Goal: Task Accomplishment & Management: Complete application form

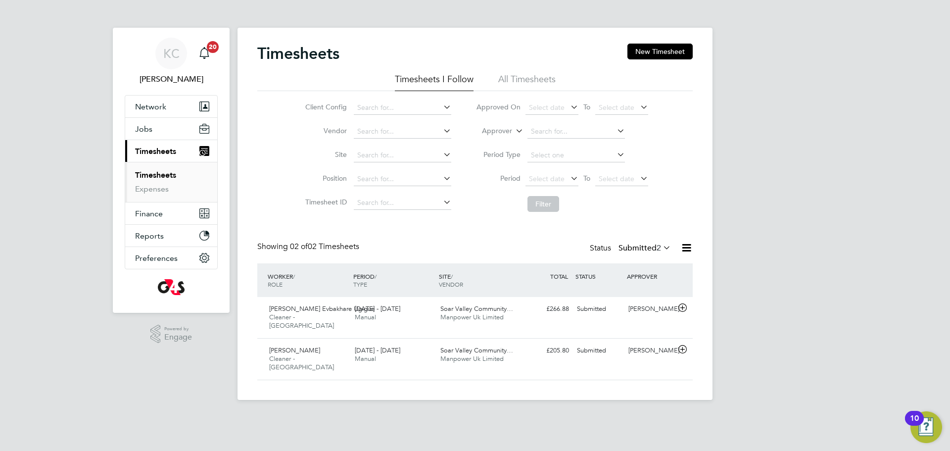
scroll to position [25, 86]
click at [464, 313] on span "Manpower Uk Limited" at bounding box center [471, 317] width 63 height 8
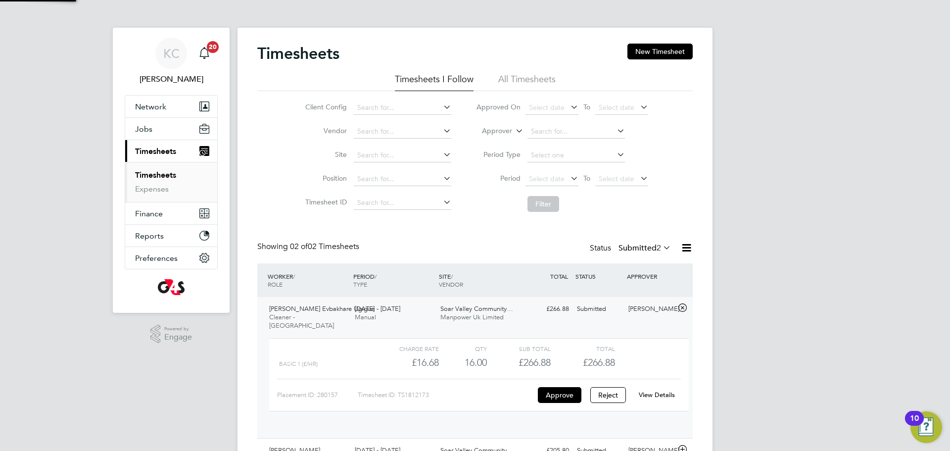
scroll to position [17, 97]
click at [669, 390] on link "View Details" at bounding box center [657, 394] width 36 height 8
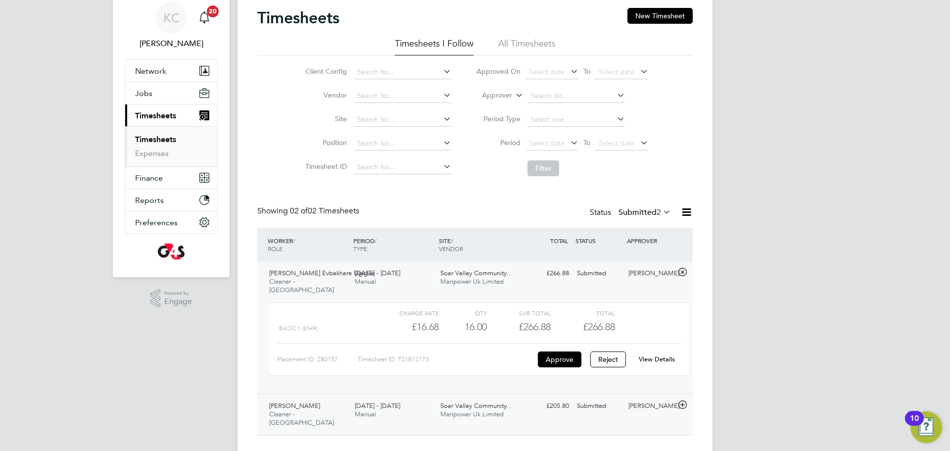
scroll to position [40, 0]
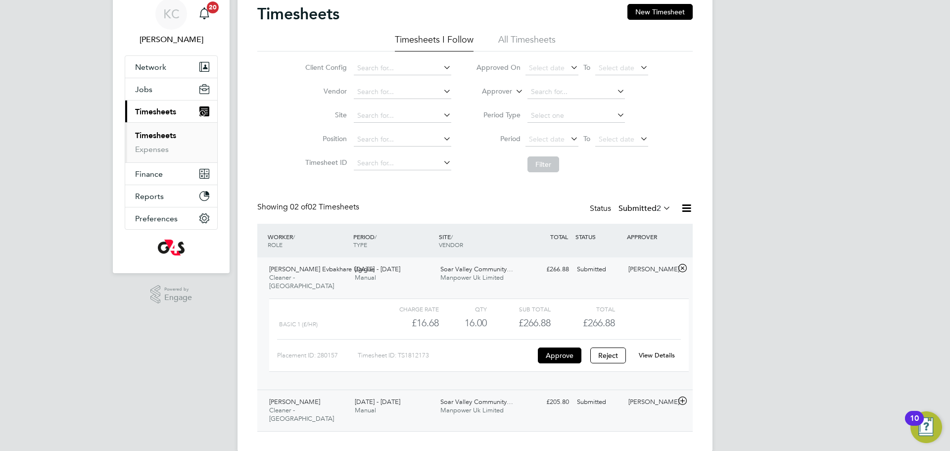
click at [290, 397] on span "[PERSON_NAME]" at bounding box center [294, 401] width 51 height 8
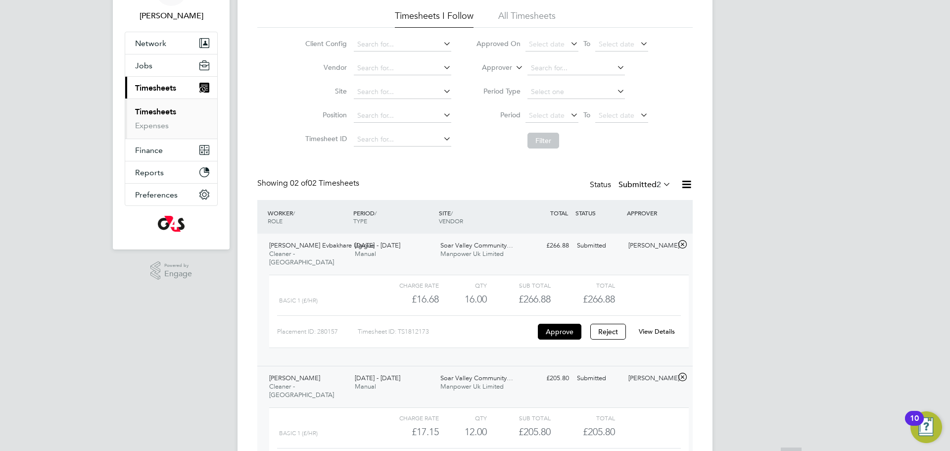
scroll to position [131, 0]
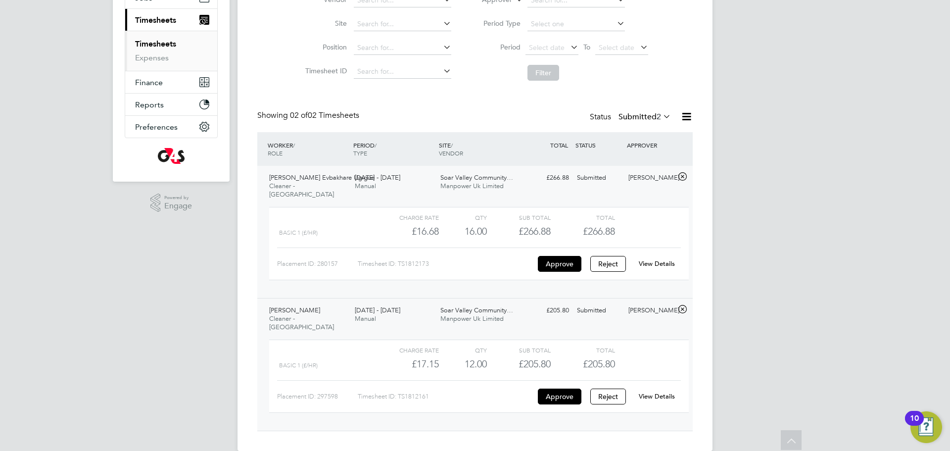
click at [656, 392] on link "View Details" at bounding box center [657, 396] width 36 height 8
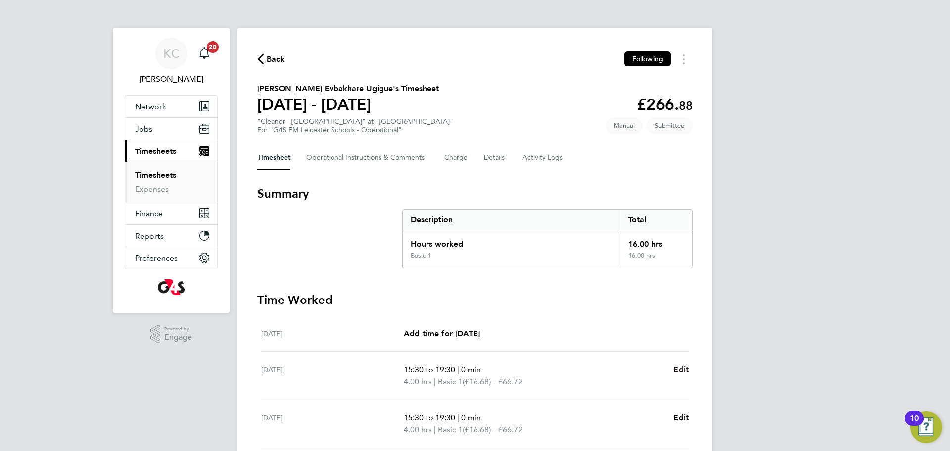
click at [680, 365] on span "Edit" at bounding box center [681, 369] width 15 height 9
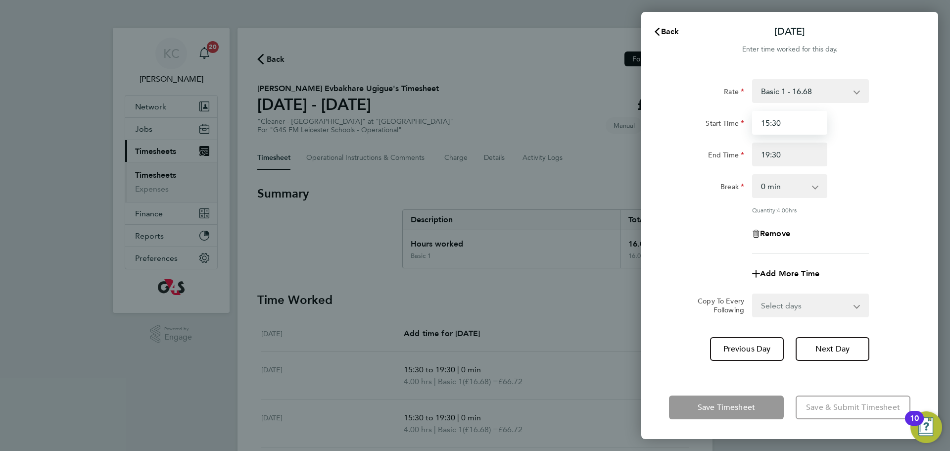
click at [808, 126] on input "15:30" at bounding box center [789, 123] width 75 height 24
type input "15:15"
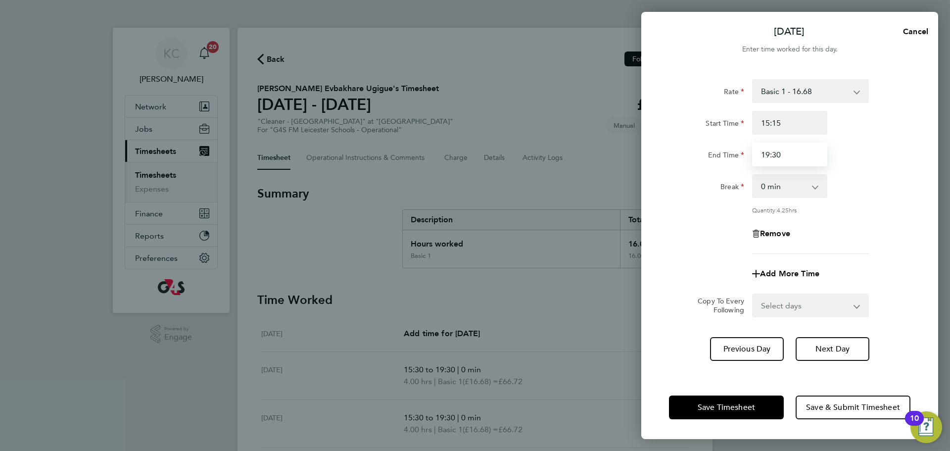
click at [794, 157] on input "19:30" at bounding box center [789, 155] width 75 height 24
type input "19:15"
click at [835, 354] on button "Next Day" at bounding box center [833, 349] width 74 height 24
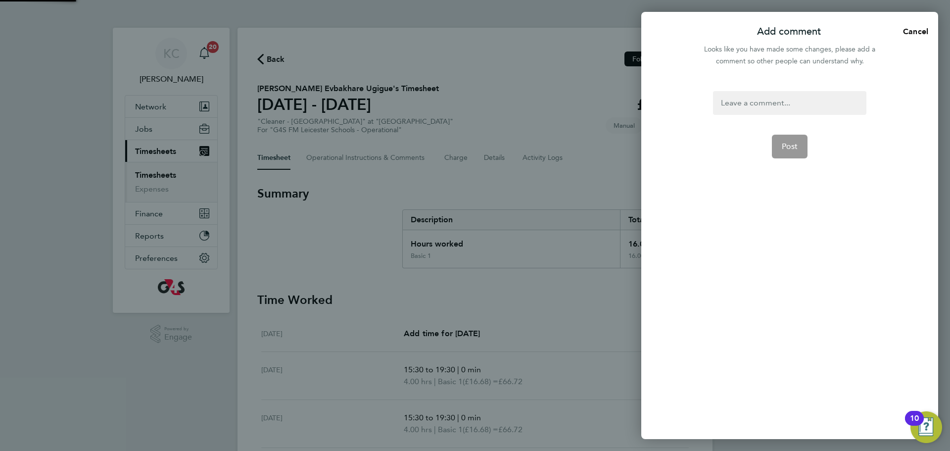
click at [756, 100] on div at bounding box center [789, 103] width 153 height 24
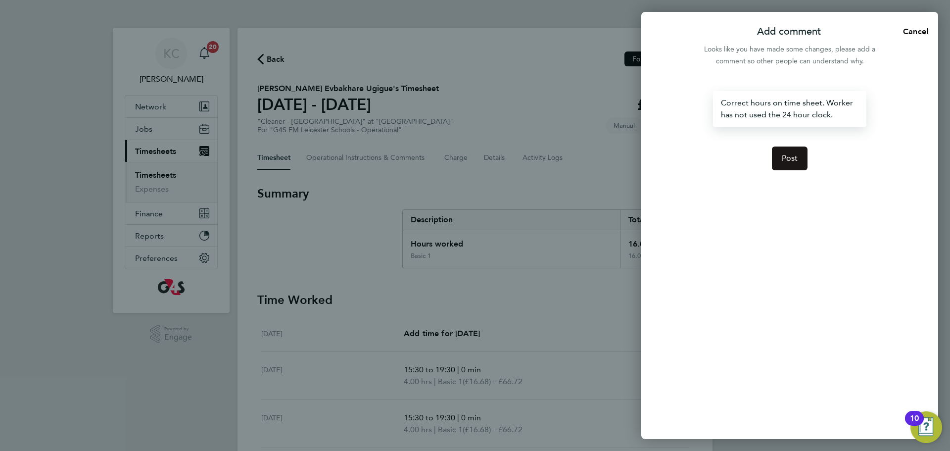
click at [798, 160] on button "Post" at bounding box center [790, 158] width 36 height 24
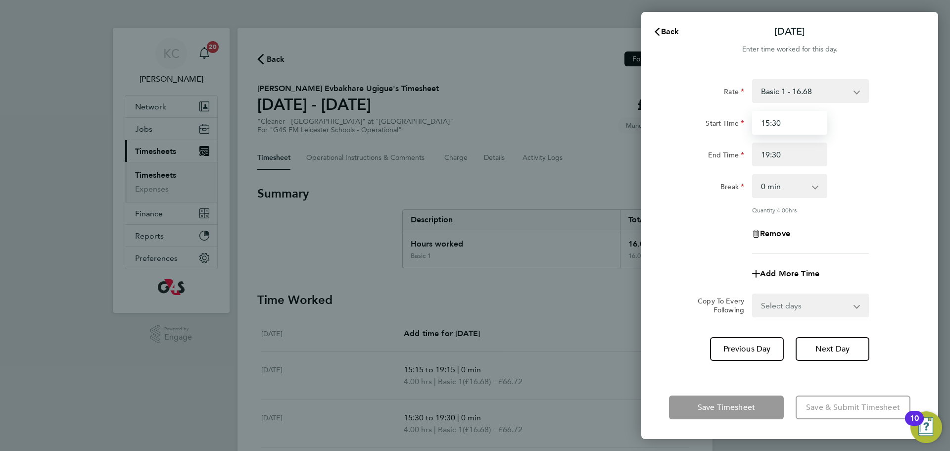
click at [797, 125] on input "15:30" at bounding box center [789, 123] width 75 height 24
type input "15:15"
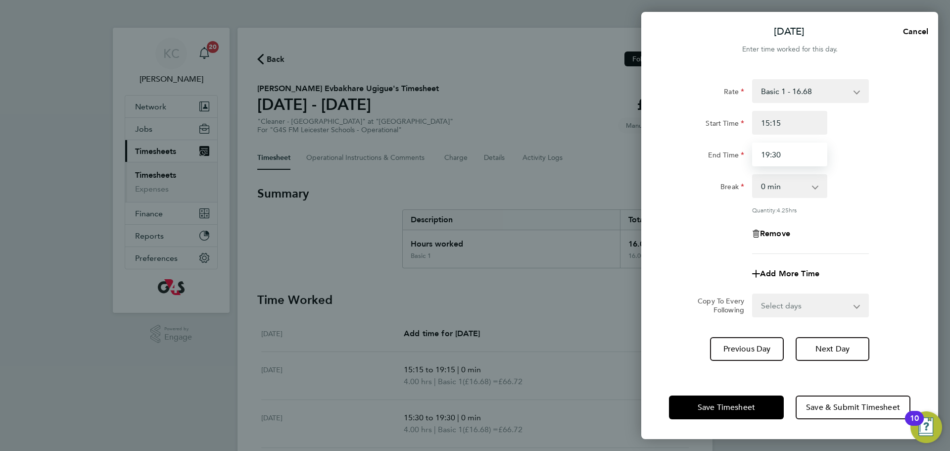
click at [790, 159] on input "19:30" at bounding box center [789, 155] width 75 height 24
type input "19:15"
drag, startPoint x: 818, startPoint y: 347, endPoint x: 816, endPoint y: 324, distance: 23.3
click at [820, 347] on span "Next Day" at bounding box center [833, 349] width 34 height 10
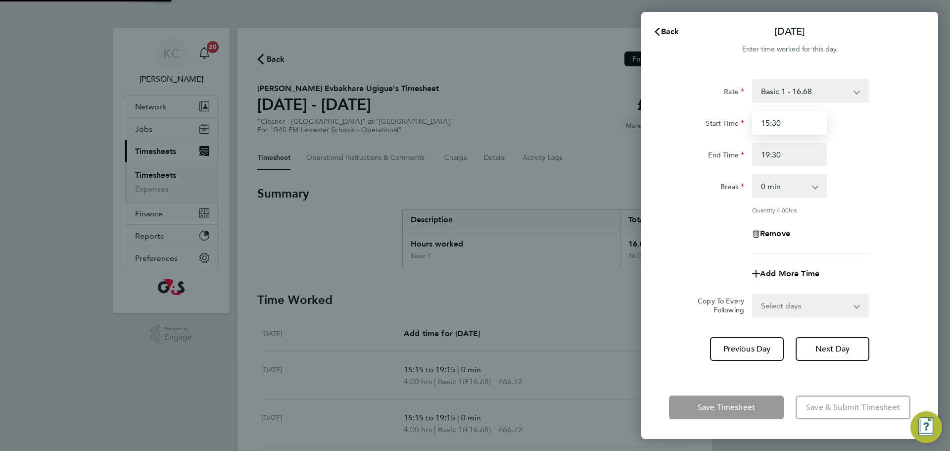
click at [802, 120] on input "15:30" at bounding box center [789, 123] width 75 height 24
type input "15:15"
click at [802, 154] on input "19:30" at bounding box center [789, 155] width 75 height 24
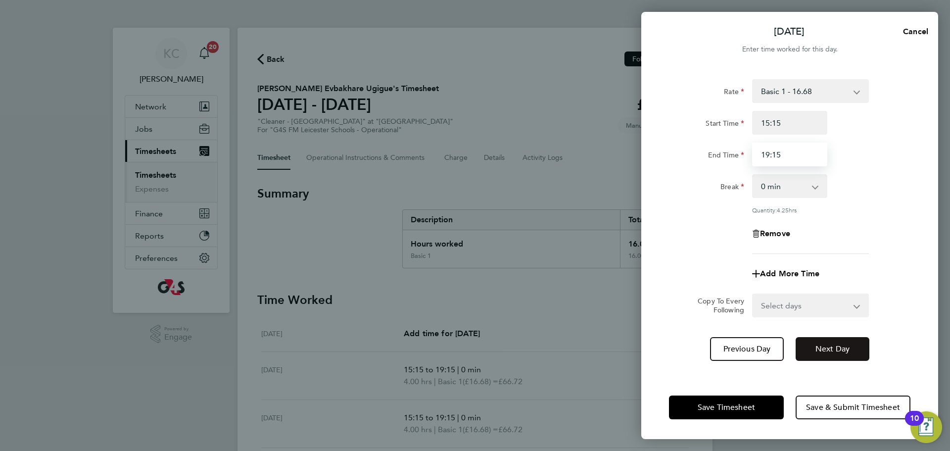
type input "19:15"
click at [829, 346] on span "Next Day" at bounding box center [833, 349] width 34 height 10
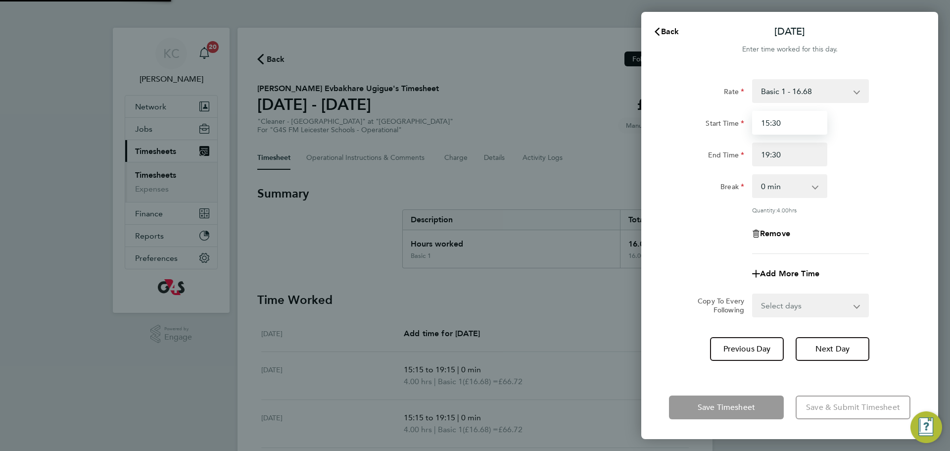
click at [788, 124] on input "15:30" at bounding box center [789, 123] width 75 height 24
type input "15:15"
click at [788, 151] on input "19:30" at bounding box center [789, 155] width 75 height 24
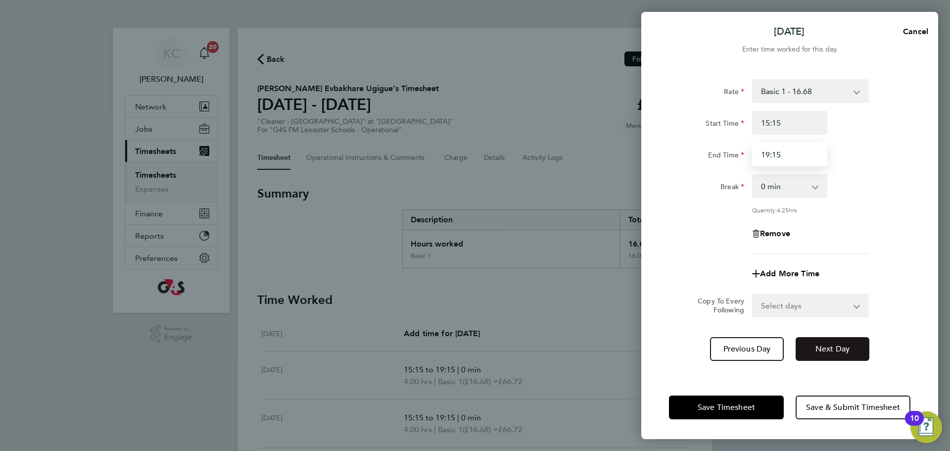
type input "19:15"
click at [823, 348] on span "Next Day" at bounding box center [833, 349] width 34 height 10
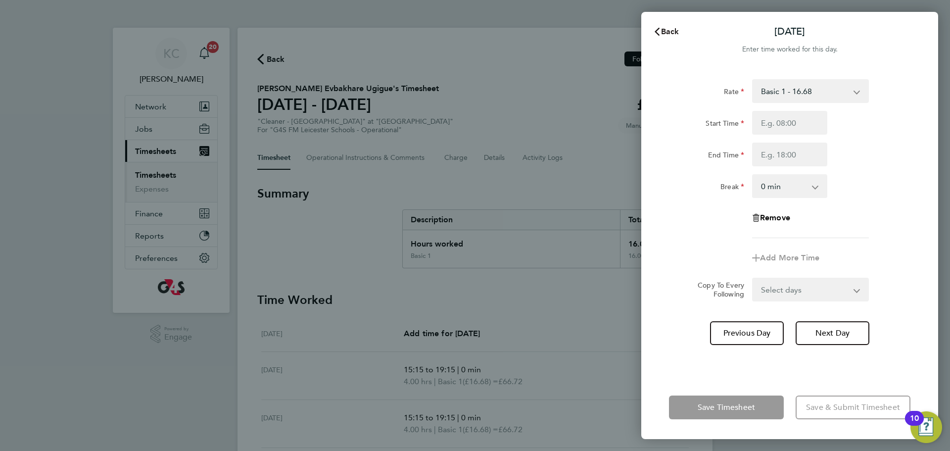
click at [665, 29] on span "Back" at bounding box center [670, 31] width 18 height 9
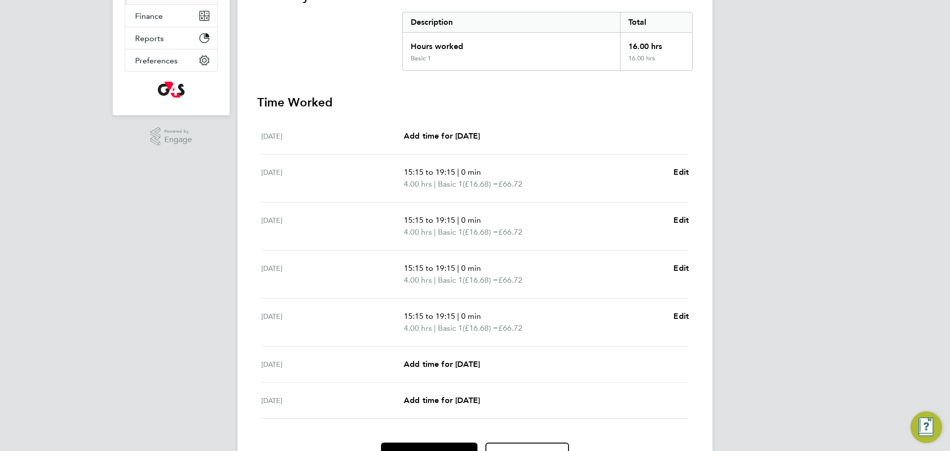
scroll to position [252, 0]
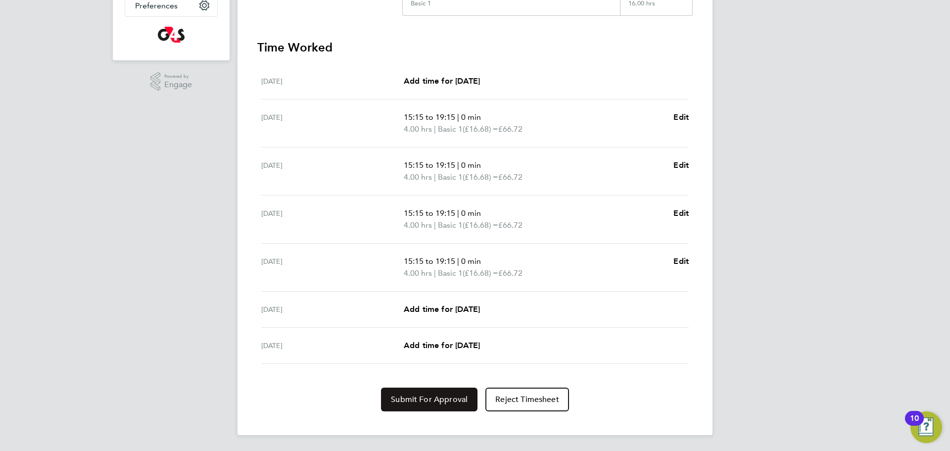
click at [422, 400] on span "Submit For Approval" at bounding box center [429, 399] width 77 height 10
click at [425, 405] on button "Approve Timesheet" at bounding box center [429, 399] width 93 height 24
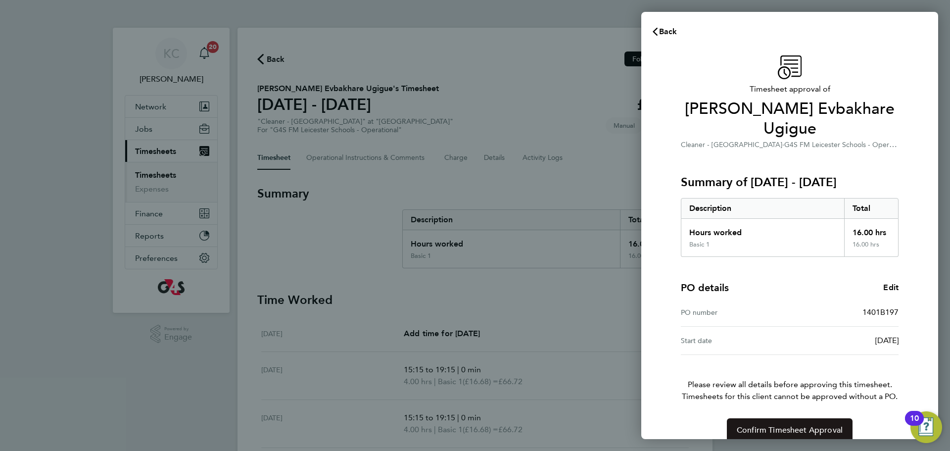
click at [777, 425] on span "Confirm Timesheet Approval" at bounding box center [790, 430] width 106 height 10
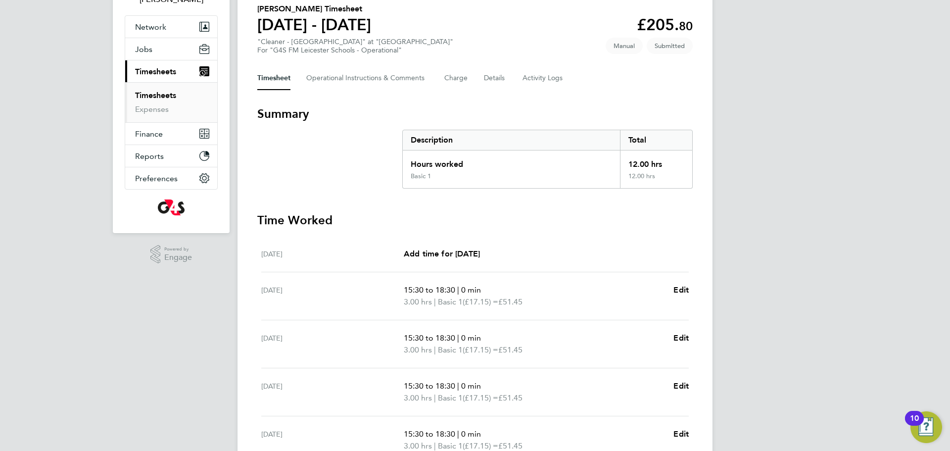
scroll to position [87, 0]
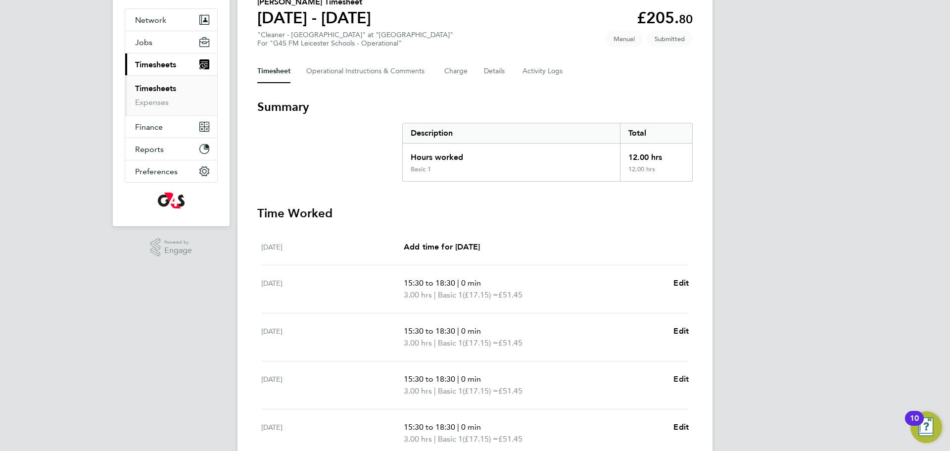
click at [686, 378] on span "Edit" at bounding box center [681, 378] width 15 height 9
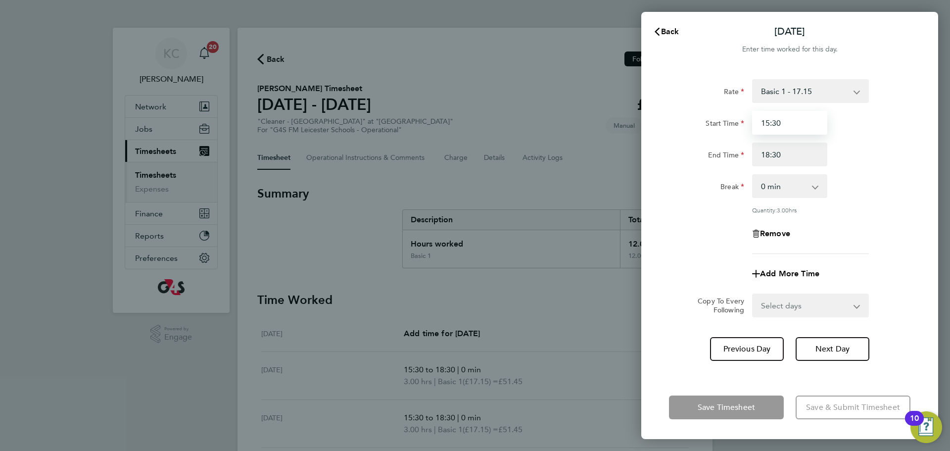
click at [792, 119] on input "15:30" at bounding box center [789, 123] width 75 height 24
type input "15:15"
click at [794, 156] on input "18:30" at bounding box center [789, 155] width 75 height 24
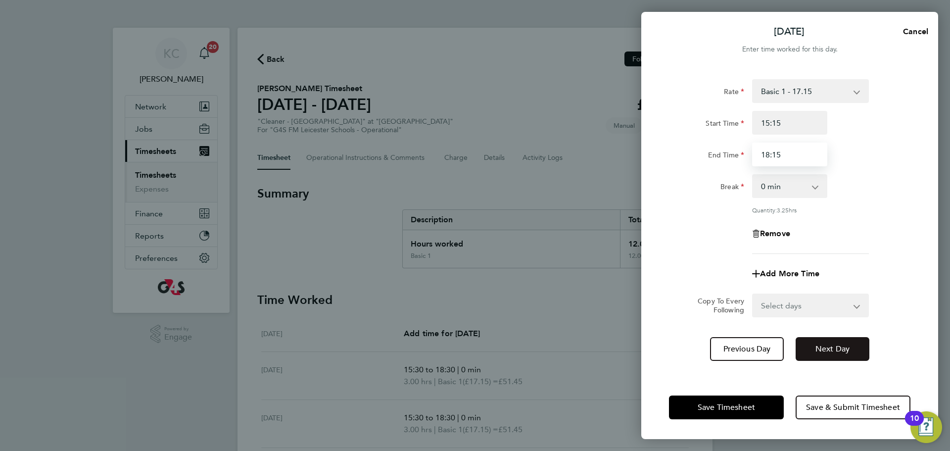
type input "18:15"
click at [834, 352] on span "Next Day" at bounding box center [833, 349] width 34 height 10
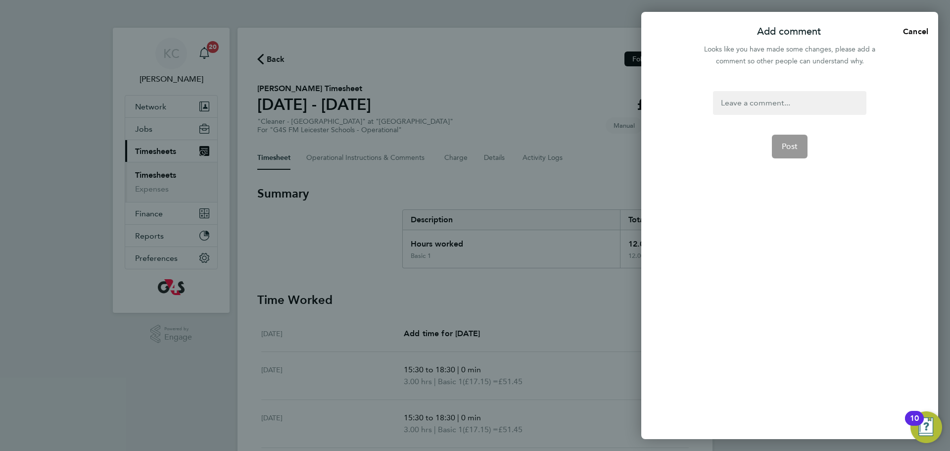
click at [742, 106] on div at bounding box center [789, 103] width 153 height 24
click at [742, 104] on div at bounding box center [789, 103] width 153 height 24
click at [794, 147] on span "Post" at bounding box center [790, 147] width 16 height 10
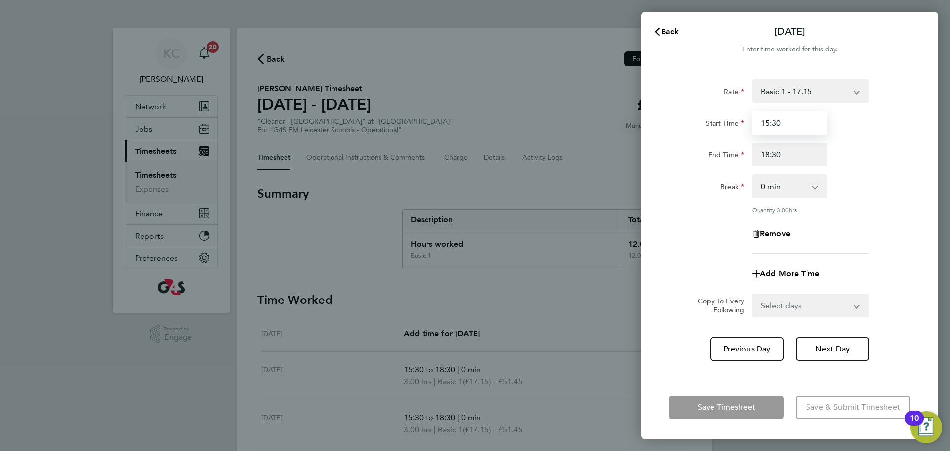
click at [794, 129] on input "15:30" at bounding box center [789, 123] width 75 height 24
type input "15:20"
click at [791, 157] on input "18:30" at bounding box center [789, 155] width 75 height 24
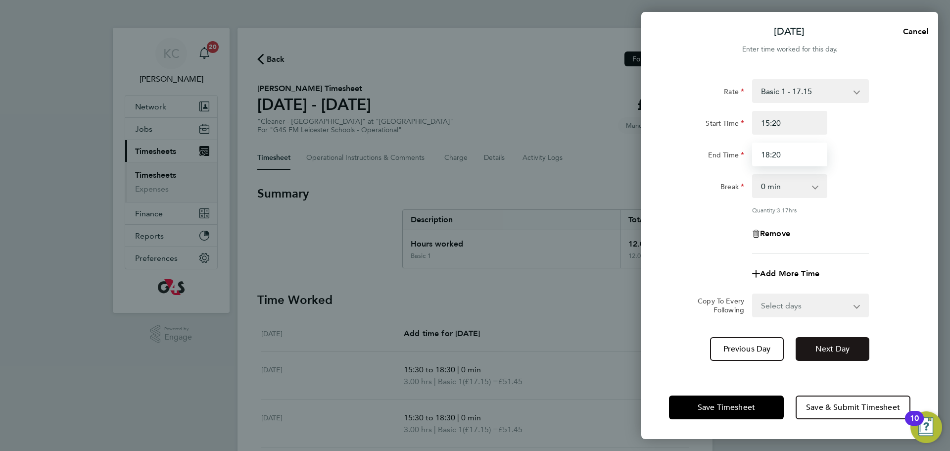
type input "18:20"
click at [820, 351] on span "Next Day" at bounding box center [833, 349] width 34 height 10
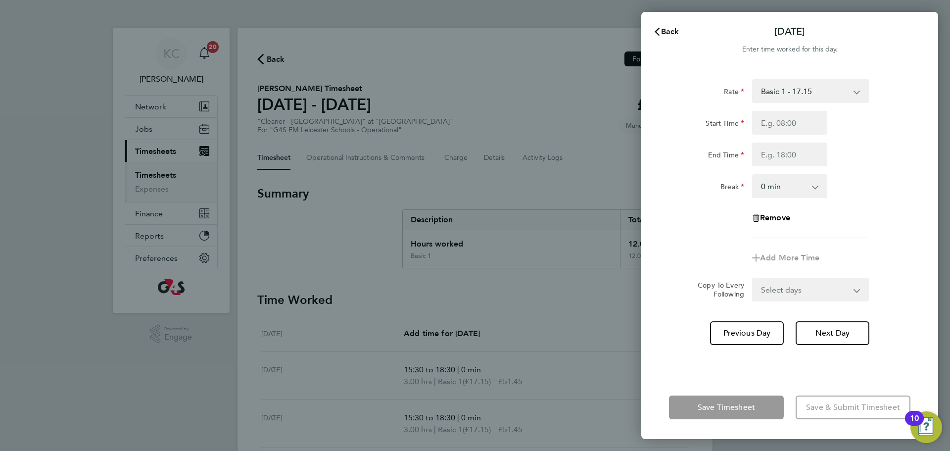
click at [658, 28] on icon "button" at bounding box center [657, 32] width 8 height 8
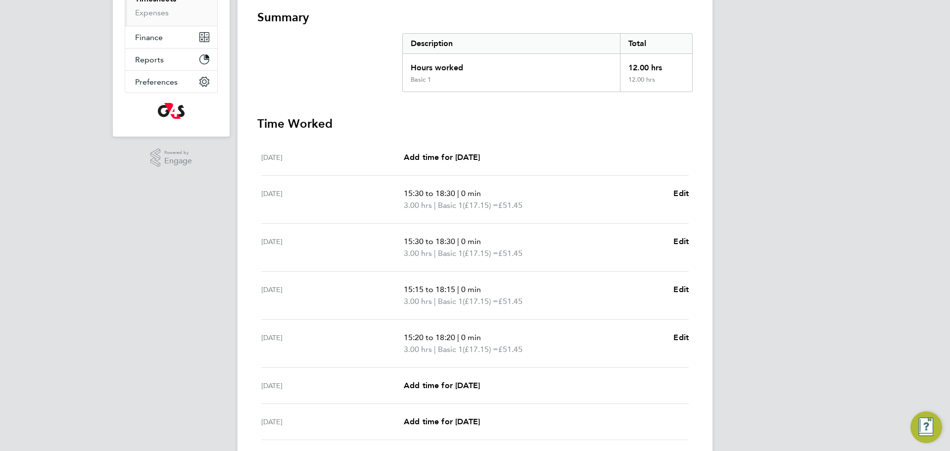
scroll to position [252, 0]
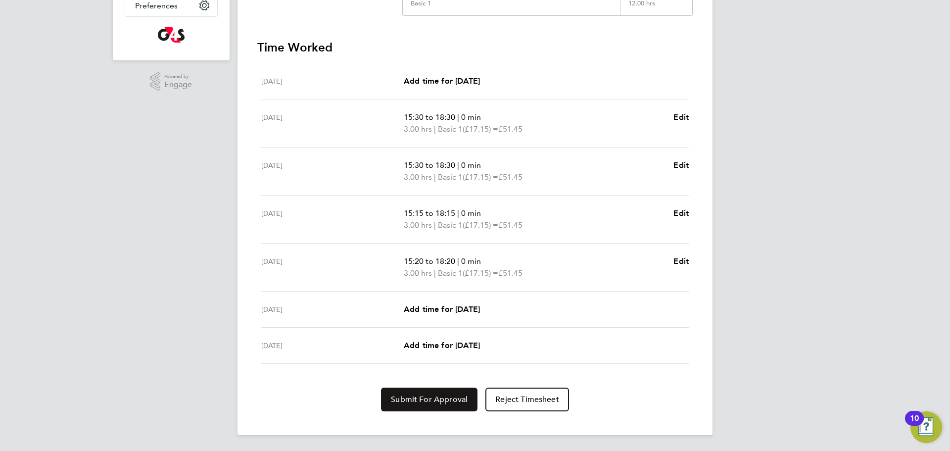
click at [411, 393] on button "Submit For Approval" at bounding box center [429, 399] width 97 height 24
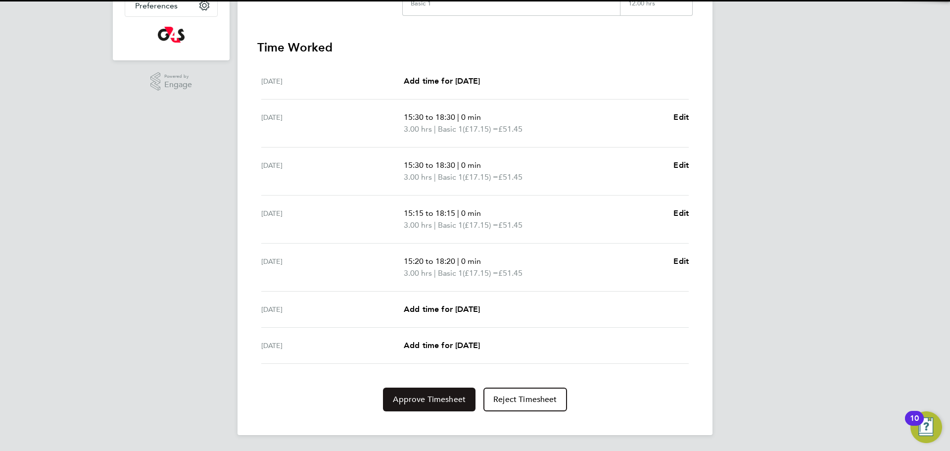
click at [418, 406] on button "Approve Timesheet" at bounding box center [429, 399] width 93 height 24
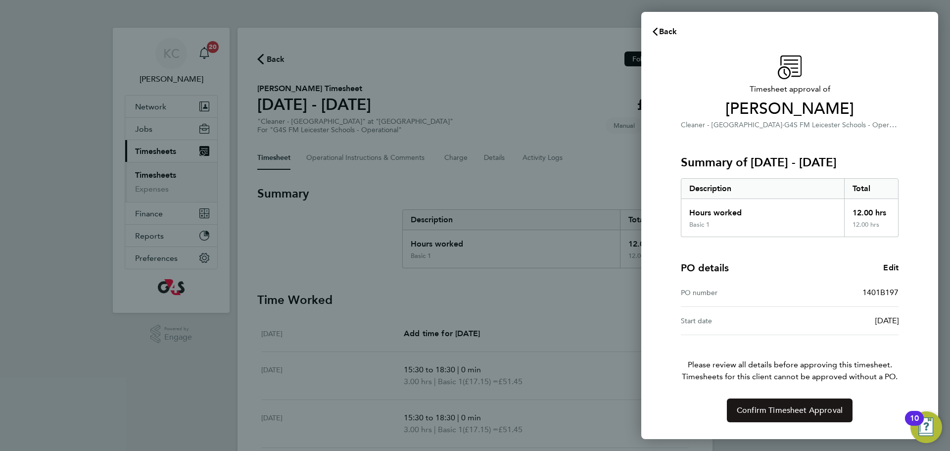
click at [778, 407] on span "Confirm Timesheet Approval" at bounding box center [790, 410] width 106 height 10
